Goal: Task Accomplishment & Management: Complete application form

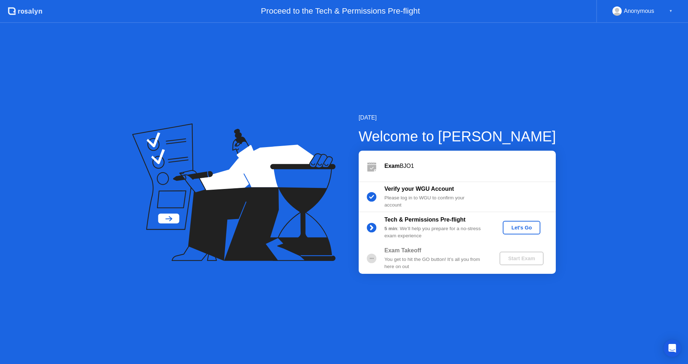
click at [515, 225] on div "Let's Go" at bounding box center [521, 228] width 32 height 6
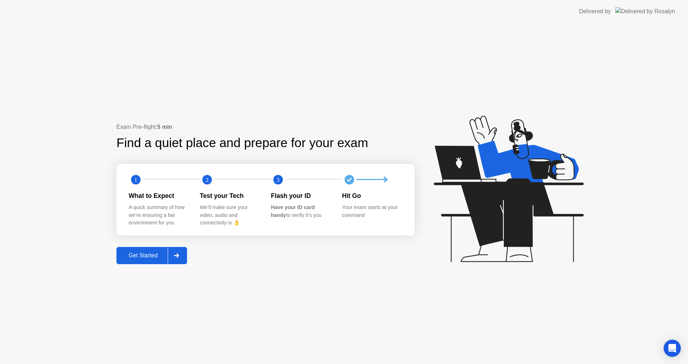
click at [143, 258] on div "Get Started" at bounding box center [143, 256] width 49 height 6
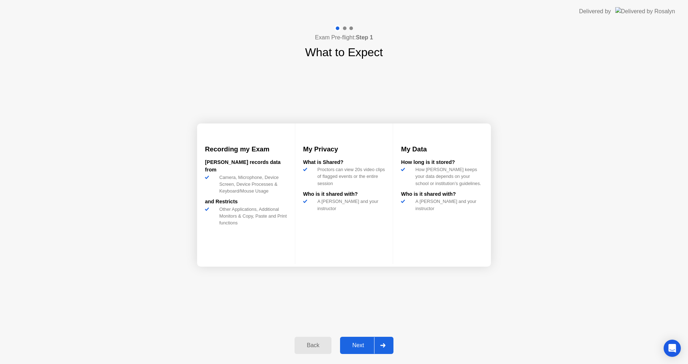
click at [368, 343] on div "Next" at bounding box center [358, 345] width 32 height 6
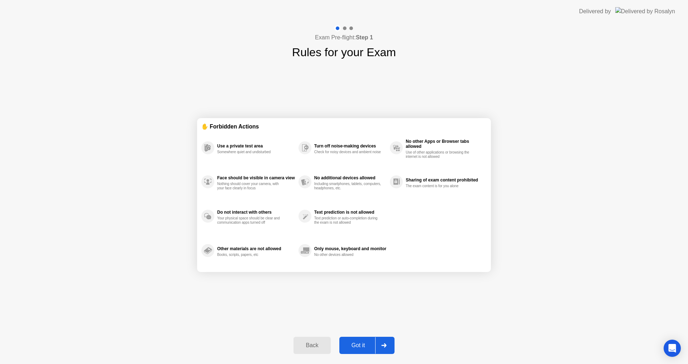
click at [360, 345] on div "Got it" at bounding box center [358, 345] width 34 height 6
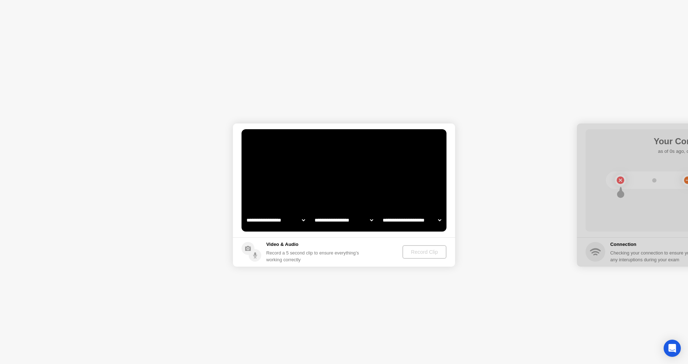
select select "**********"
select select "*******"
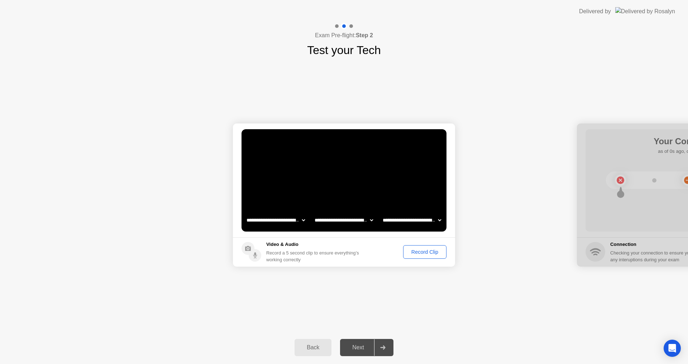
click at [435, 253] on div "Record Clip" at bounding box center [424, 252] width 38 height 6
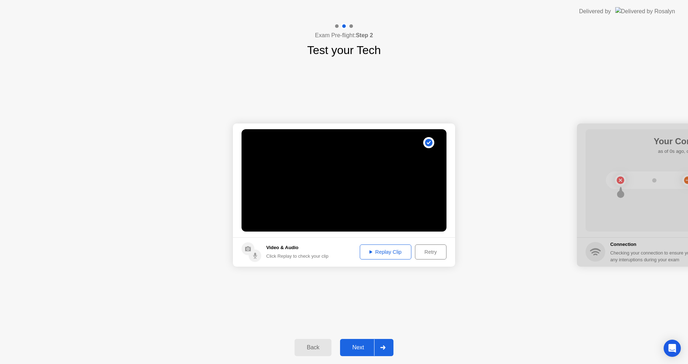
click at [402, 251] on div "Replay Clip" at bounding box center [385, 252] width 47 height 6
click at [437, 253] on div "Retry" at bounding box center [430, 252] width 27 height 6
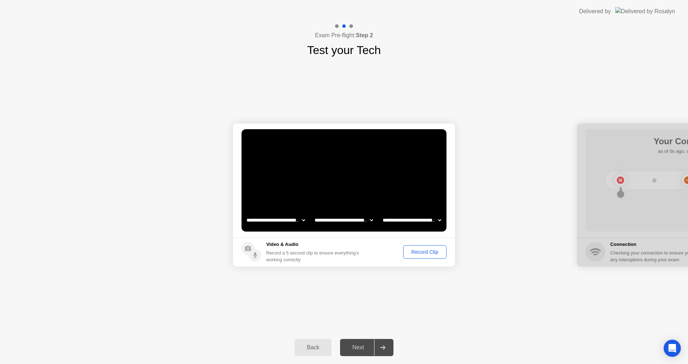
click at [419, 251] on div "Record Clip" at bounding box center [424, 252] width 38 height 6
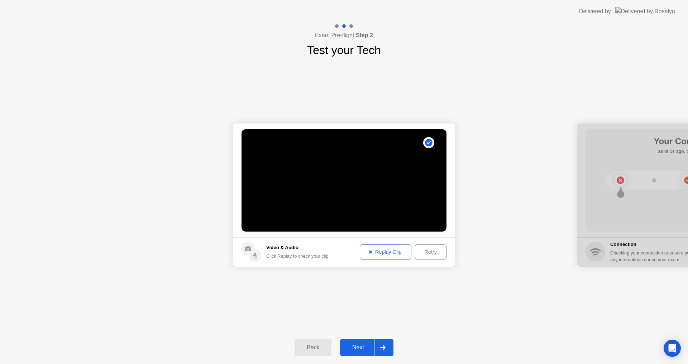
click at [384, 258] on button "Replay Clip" at bounding box center [386, 252] width 52 height 15
click at [363, 345] on div "Next" at bounding box center [358, 348] width 32 height 6
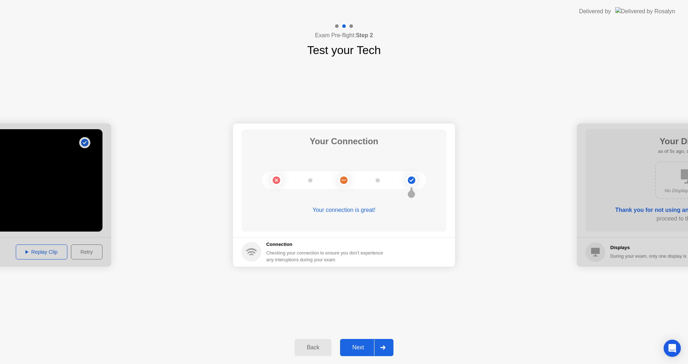
click at [354, 341] on button "Next" at bounding box center [366, 347] width 53 height 17
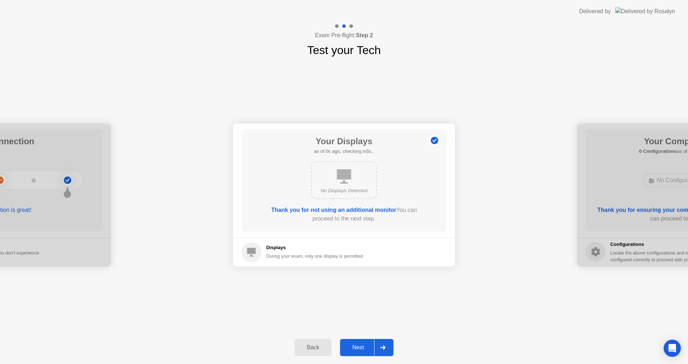
click at [354, 345] on div "Next" at bounding box center [358, 348] width 32 height 6
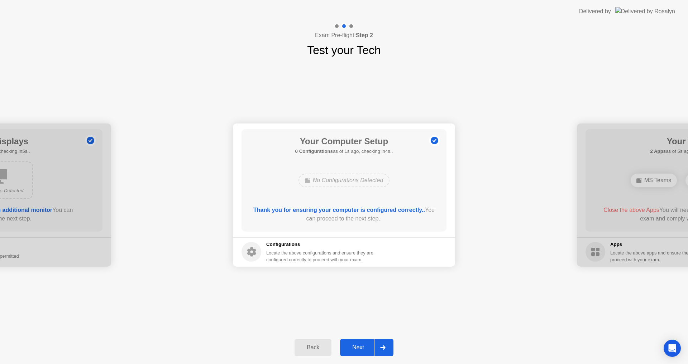
click at [354, 345] on div "Next" at bounding box center [358, 348] width 32 height 6
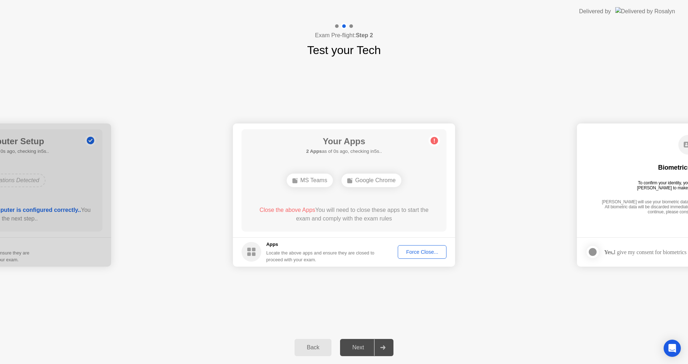
click at [431, 251] on div "Force Close..." at bounding box center [422, 252] width 44 height 6
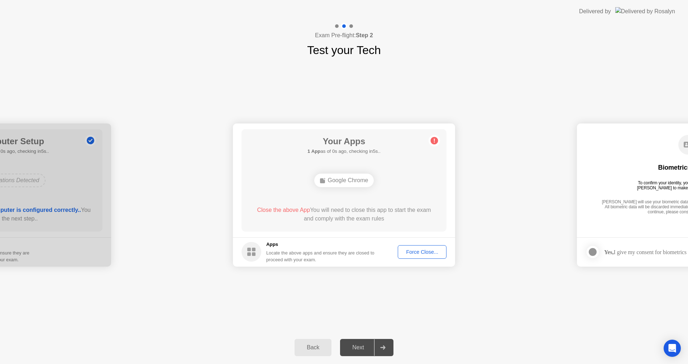
click at [417, 253] on div "Force Close..." at bounding box center [422, 252] width 44 height 6
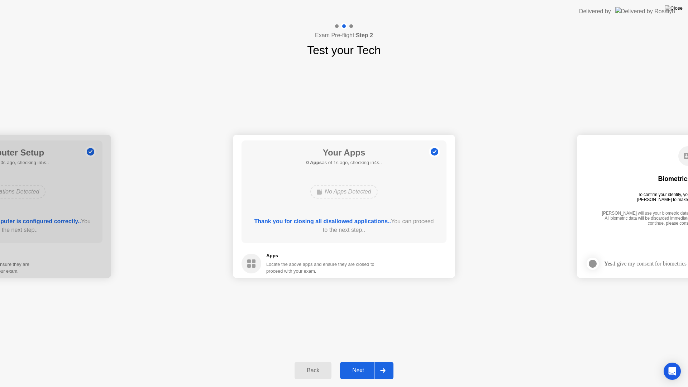
click at [366, 364] on button "Next" at bounding box center [366, 370] width 53 height 17
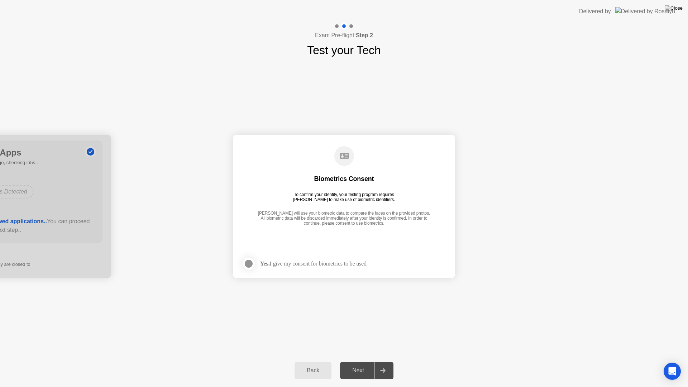
click at [251, 261] on div at bounding box center [248, 263] width 9 height 9
click at [362, 364] on div "Next" at bounding box center [358, 370] width 32 height 6
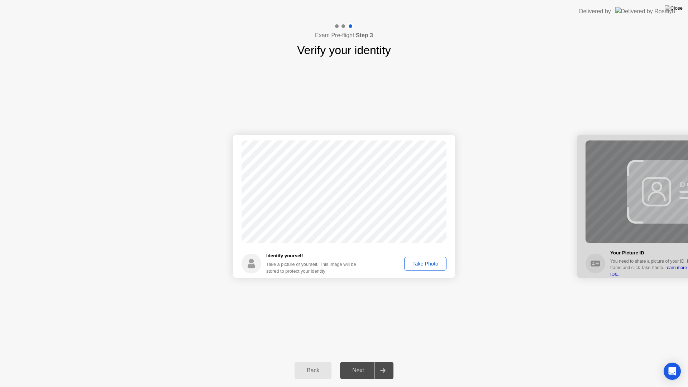
click at [428, 263] on div "Take Photo" at bounding box center [425, 264] width 37 height 6
click at [360, 364] on div "Next" at bounding box center [358, 370] width 32 height 6
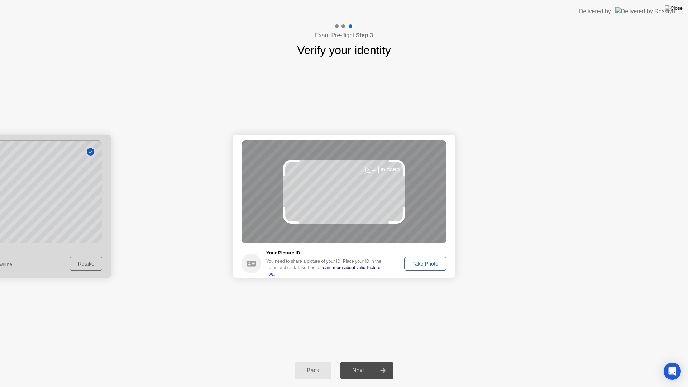
click at [424, 263] on div "Take Photo" at bounding box center [425, 264] width 37 height 6
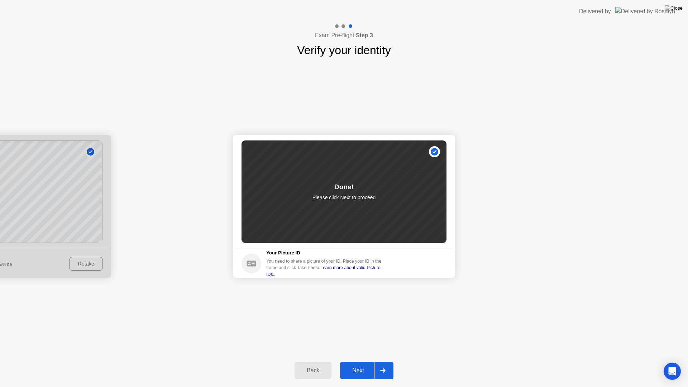
click at [365, 364] on div "Next" at bounding box center [358, 370] width 32 height 6
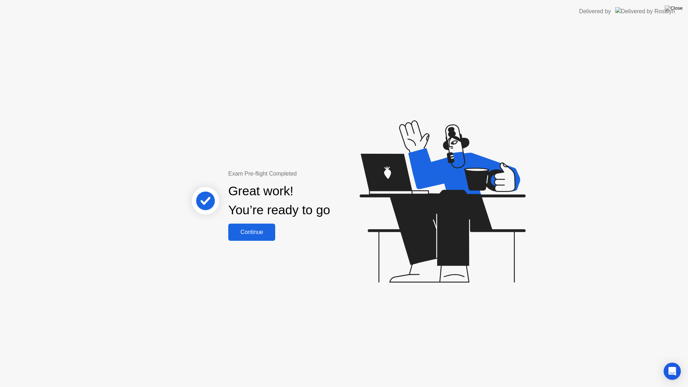
click at [259, 234] on div "Continue" at bounding box center [251, 232] width 43 height 6
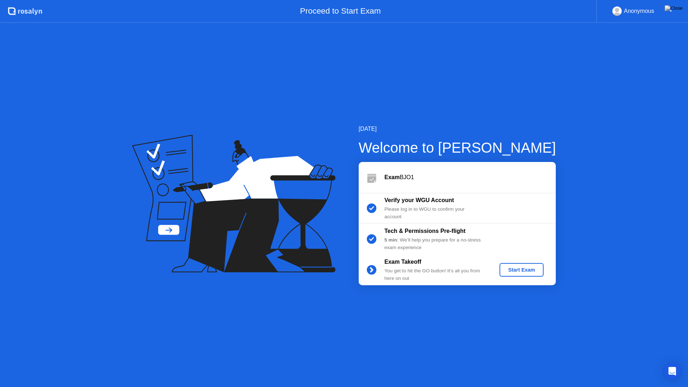
click at [525, 267] on div "Start Exam" at bounding box center [521, 270] width 38 height 6
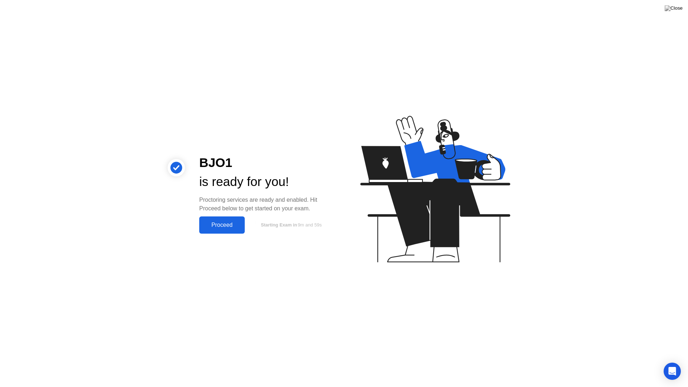
click at [212, 227] on div "Proceed" at bounding box center [221, 225] width 41 height 6
